Goal: Navigation & Orientation: Understand site structure

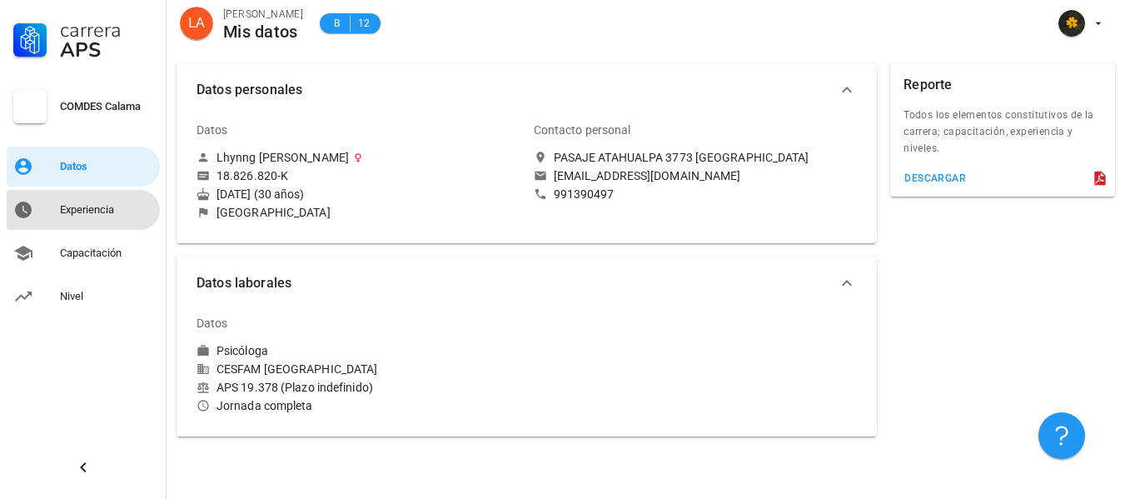
click at [84, 218] on div "Experiencia" at bounding box center [106, 210] width 93 height 27
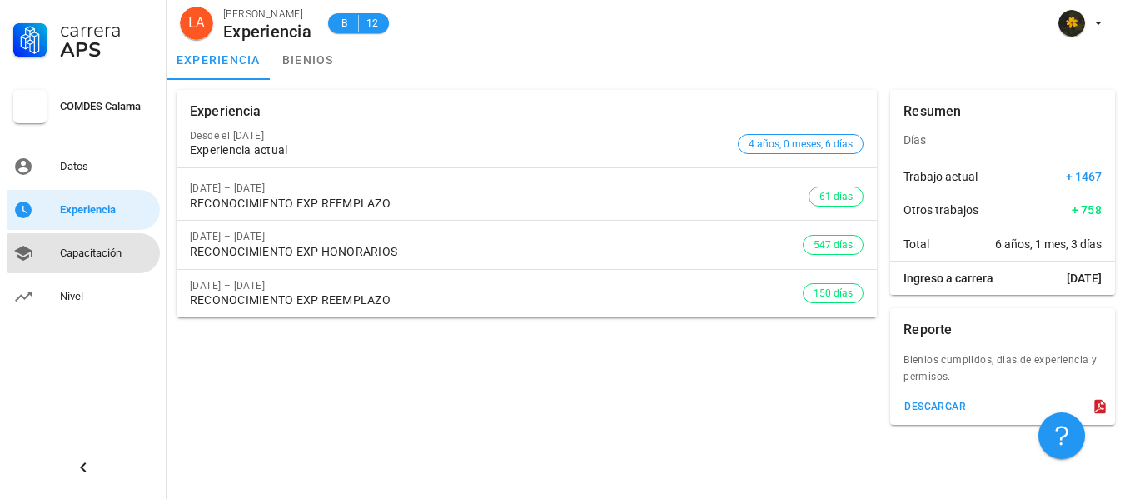
click at [91, 257] on div "Capacitación" at bounding box center [106, 253] width 93 height 13
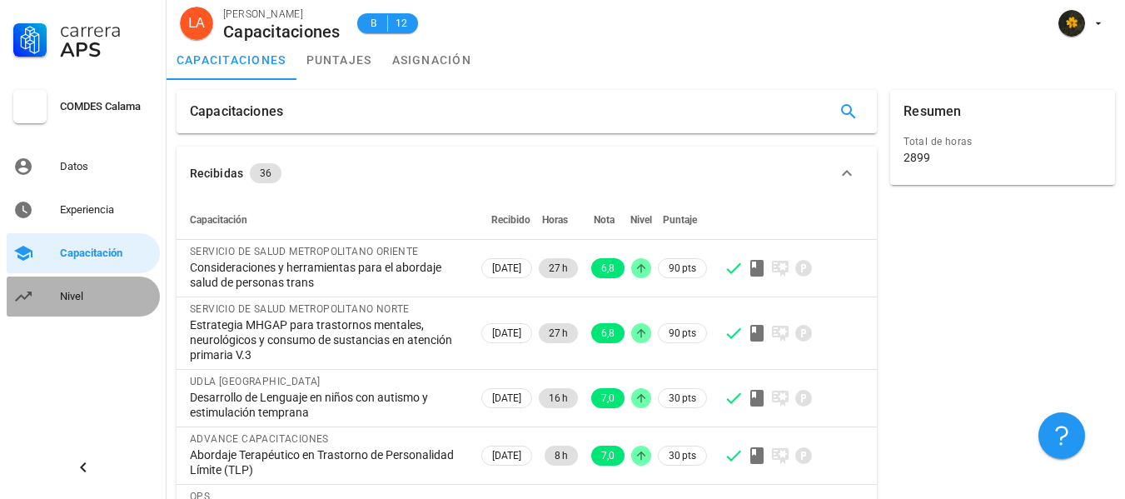
click at [92, 295] on div "Nivel" at bounding box center [106, 296] width 93 height 13
